Goal: Task Accomplishment & Management: Manage account settings

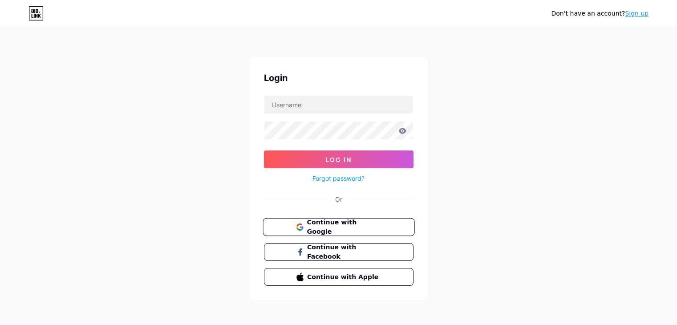
click at [342, 226] on span "Continue with Google" at bounding box center [344, 227] width 74 height 19
